Goal: Task Accomplishment & Management: Complete application form

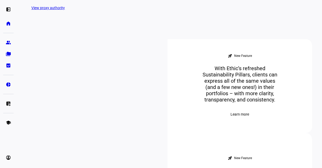
scroll to position [174, 0]
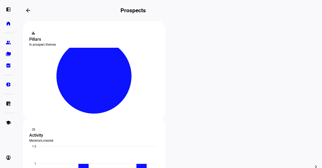
scroll to position [101, 0]
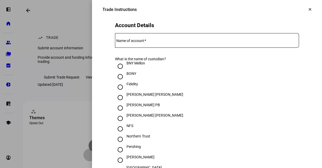
scroll to position [105, 0]
click at [145, 43] on span at bounding box center [145, 40] width 2 height 4
click at [145, 41] on input "Name of account" at bounding box center [207, 39] width 184 height 4
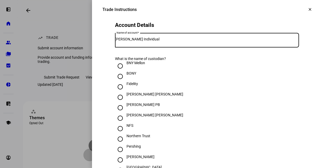
type input "Laura Cremente Individual"
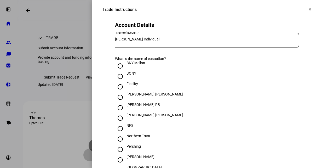
click at [213, 82] on div "BONY" at bounding box center [207, 76] width 184 height 10
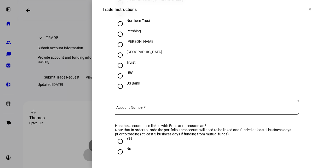
scroll to position [221, 0]
click at [120, 50] on input "Schwab" at bounding box center [120, 44] width 10 height 10
radio input "true"
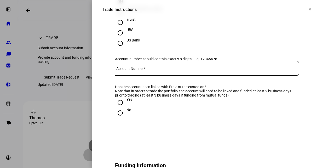
scroll to position [270, 0]
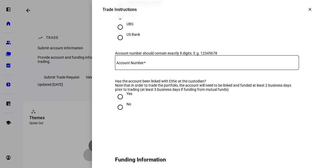
click at [138, 65] on mat-label "Account Number" at bounding box center [129, 63] width 27 height 4
click at [138, 64] on input "Account Number" at bounding box center [207, 62] width 184 height 4
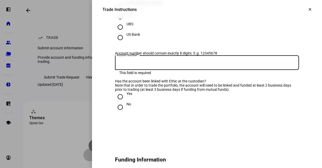
click at [132, 70] on div "Account Number" at bounding box center [207, 62] width 184 height 15
paste input "4589-8494"
click at [126, 64] on input "4589-8494" at bounding box center [207, 62] width 184 height 4
type input "45898494"
click at [188, 121] on eth-radio-group "Yes No" at bounding box center [207, 106] width 184 height 29
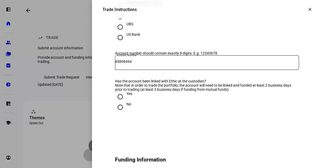
click at [126, 96] on div "Yes" at bounding box center [129, 94] width 6 height 4
click at [125, 102] on input "Yes" at bounding box center [120, 97] width 10 height 10
radio input "true"
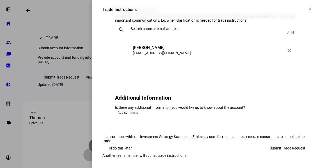
scroll to position [619, 0]
click at [278, 143] on span "Submit Trade Request" at bounding box center [286, 148] width 35 height 10
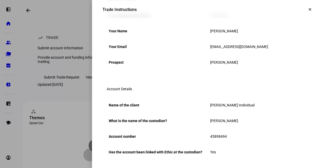
scroll to position [0, 0]
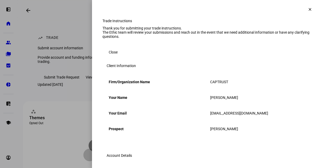
click at [109, 57] on span "Close" at bounding box center [113, 52] width 9 height 10
